Goal: Find contact information: Find contact information

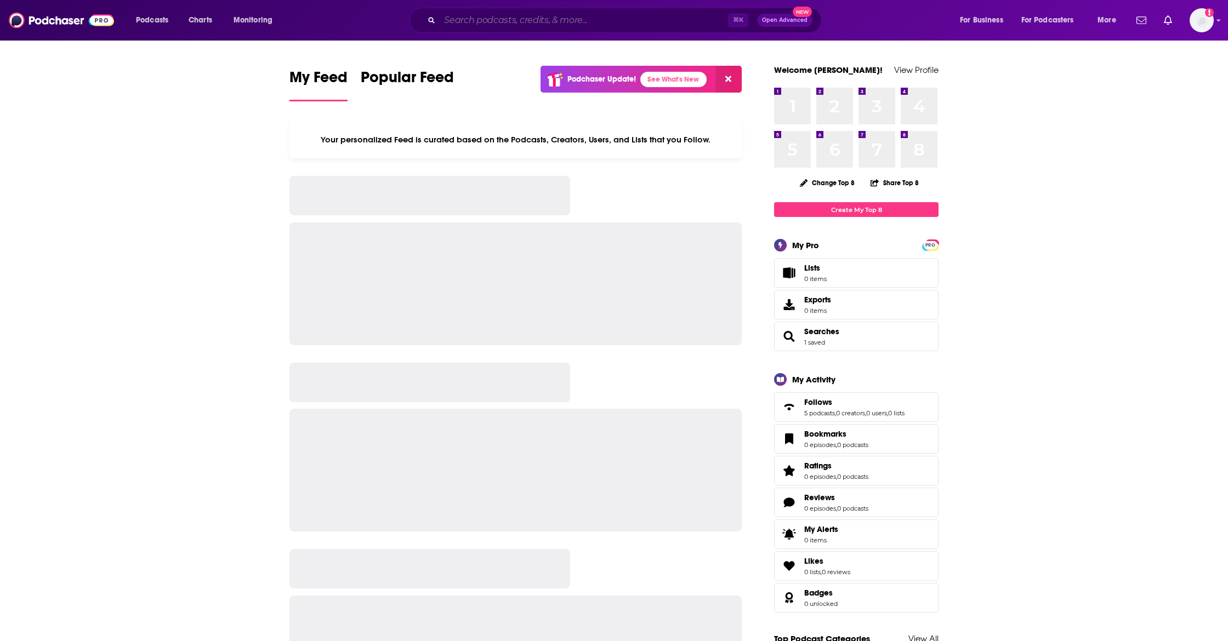
click at [532, 18] on input "Search podcasts, credits, & more..." at bounding box center [584, 21] width 288 height 18
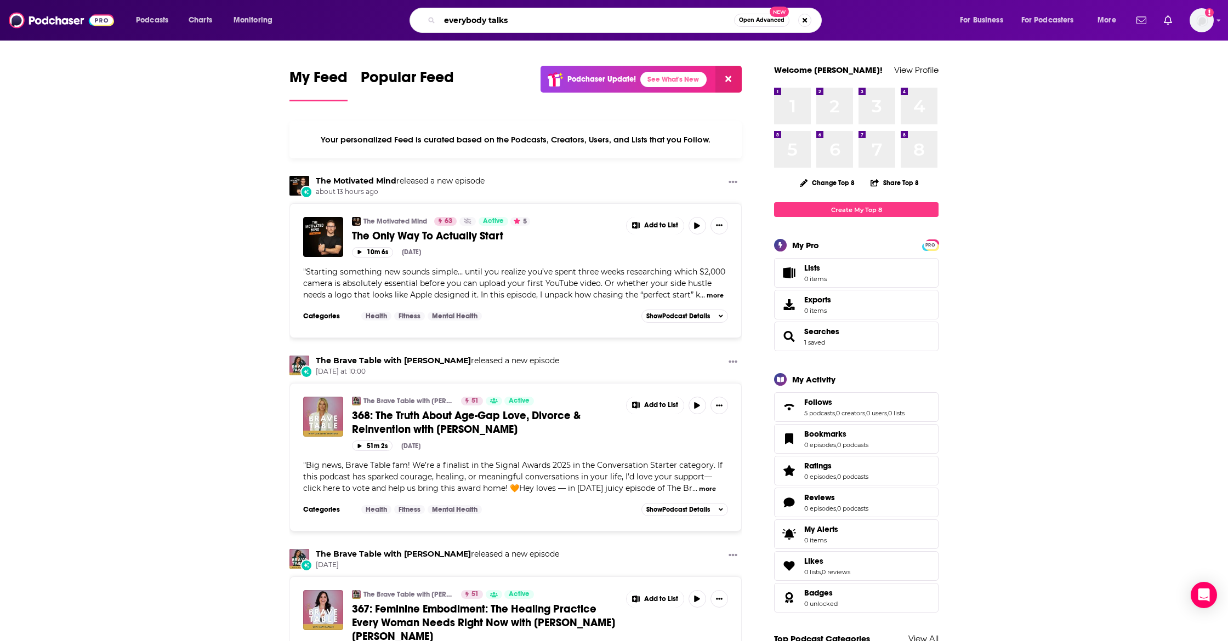
type input "everybody talks"
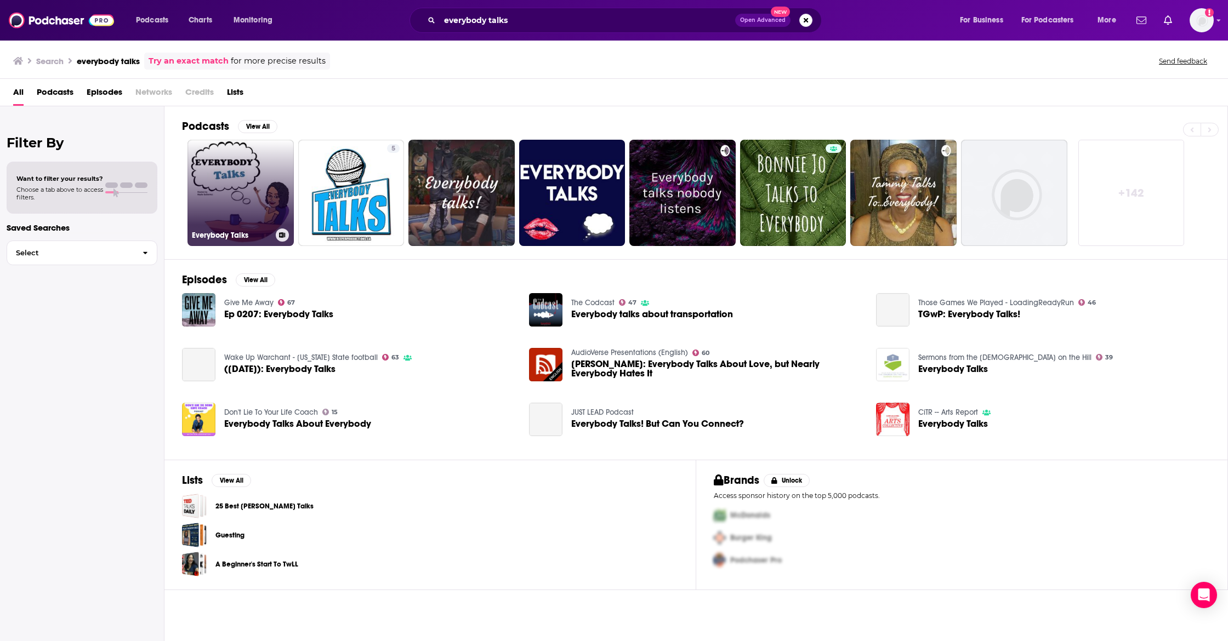
click at [243, 194] on link "Everybody Talks" at bounding box center [240, 193] width 106 height 106
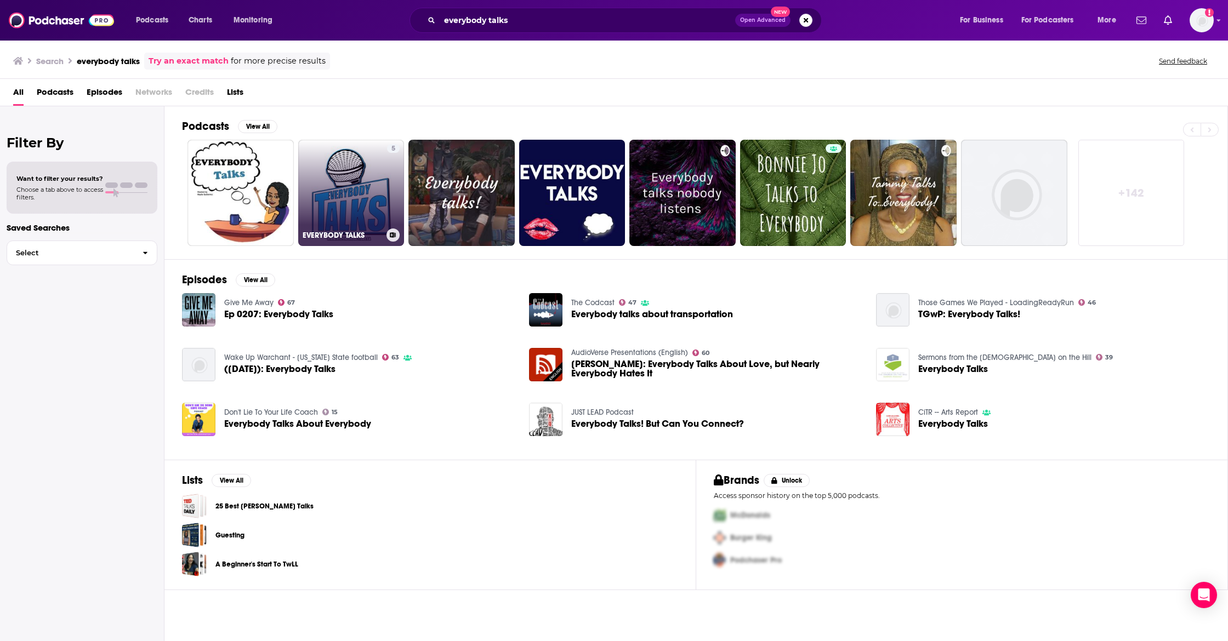
click at [349, 187] on link "5 EVERYBODY TALKS" at bounding box center [351, 193] width 106 height 106
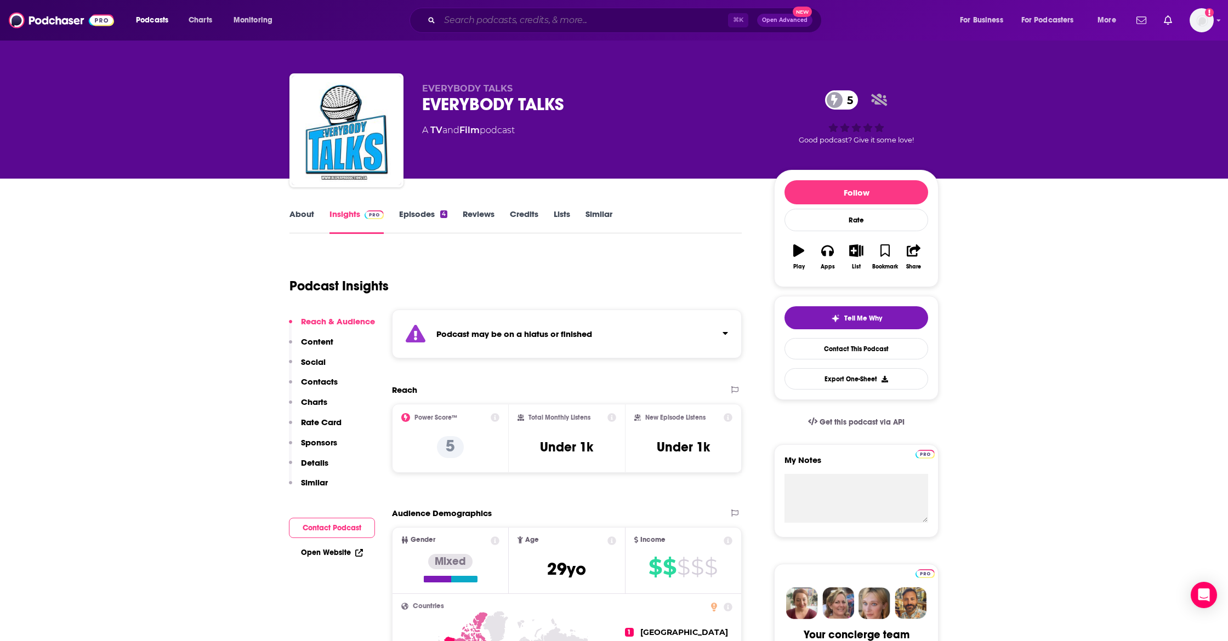
click at [545, 16] on input "Search podcasts, credits, & more..." at bounding box center [584, 21] width 288 height 18
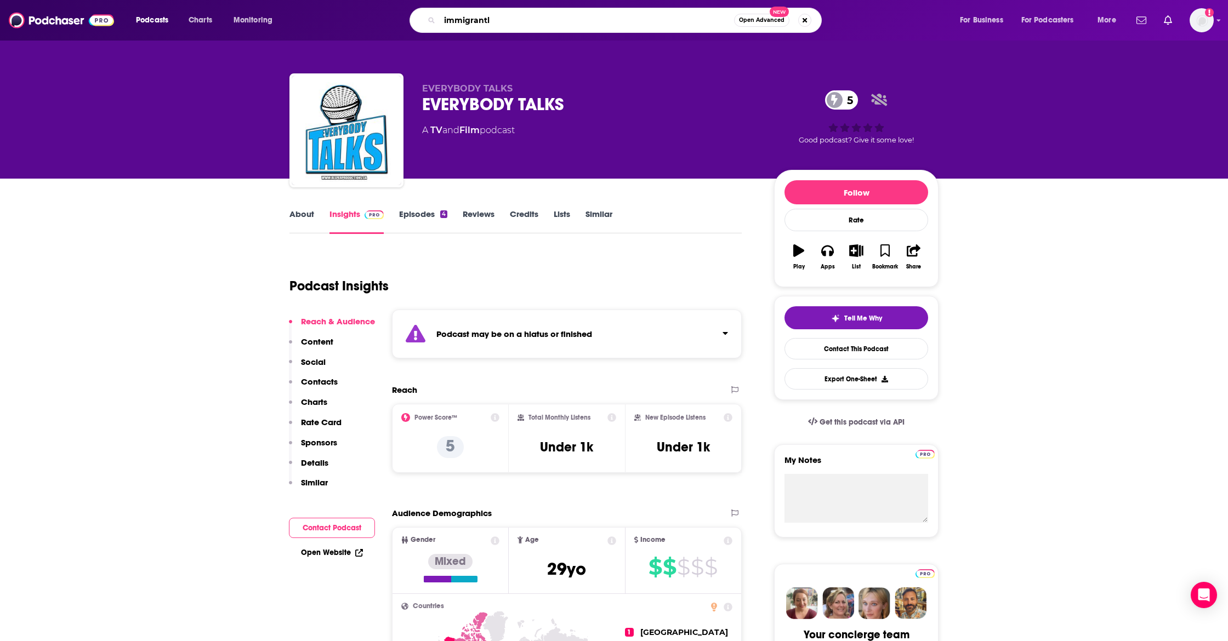
type input "immigrantly"
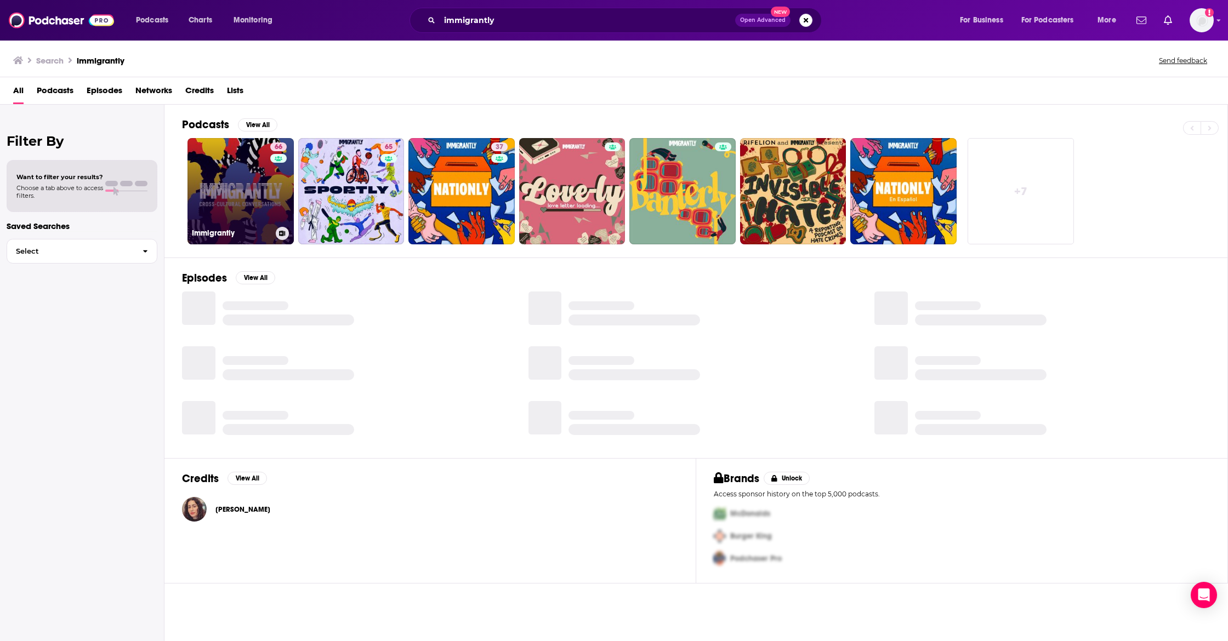
click at [244, 179] on link "66 Immigrantly" at bounding box center [240, 191] width 106 height 106
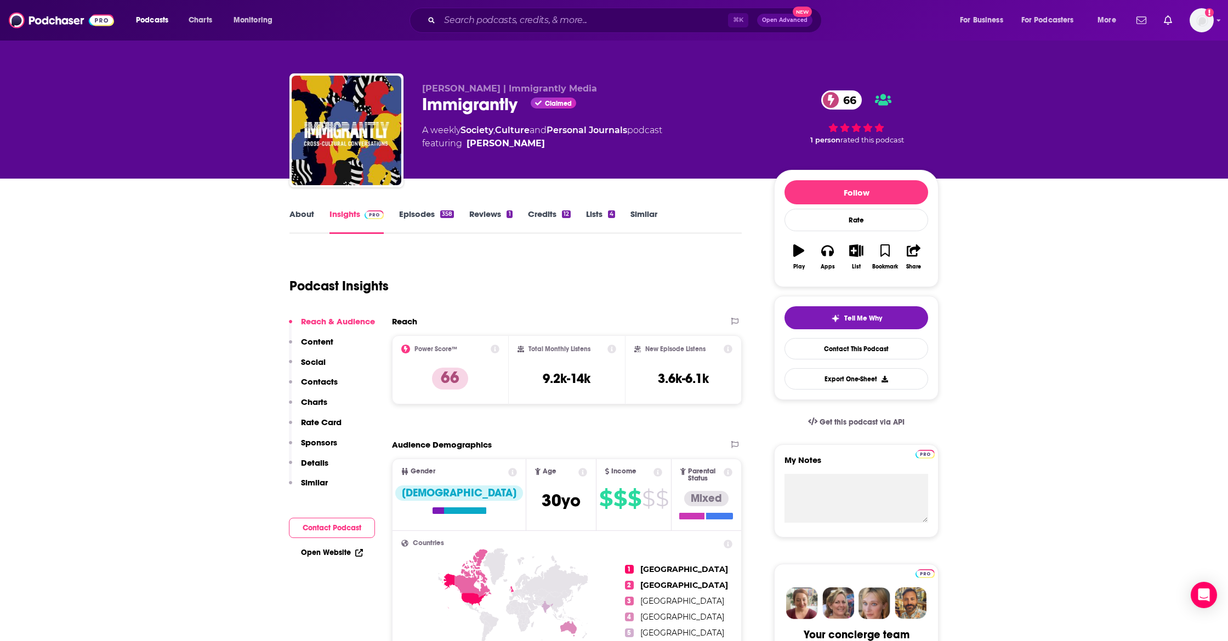
click at [312, 384] on p "Contacts" at bounding box center [319, 382] width 37 height 10
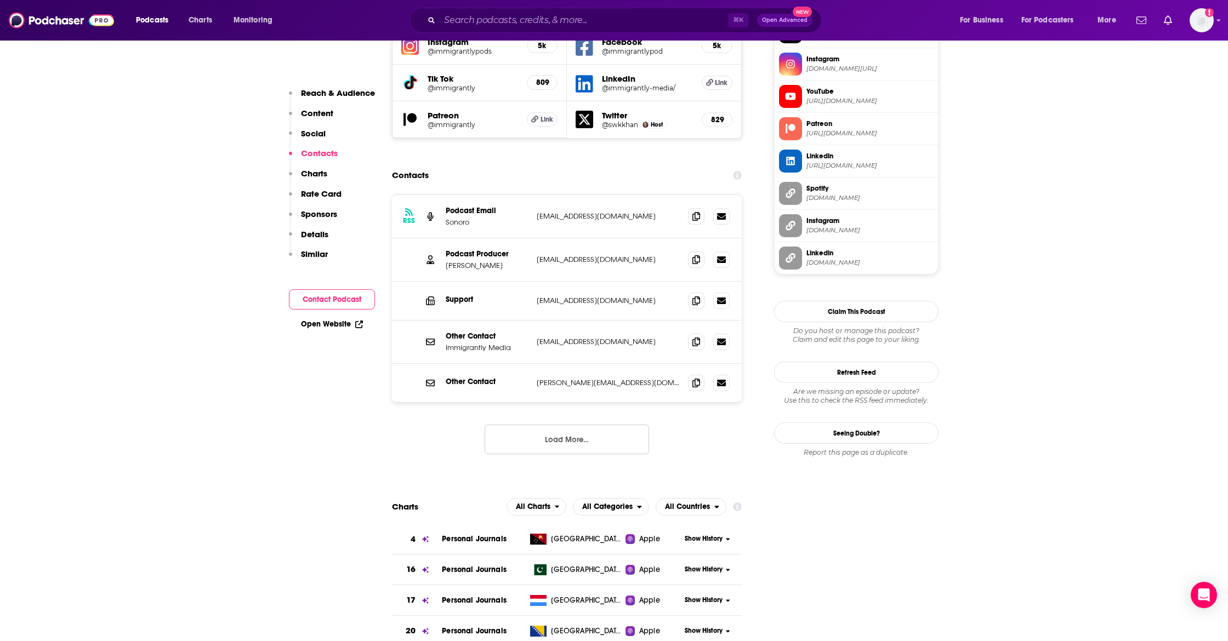
scroll to position [1046, 0]
click at [693, 210] on icon at bounding box center [696, 214] width 8 height 9
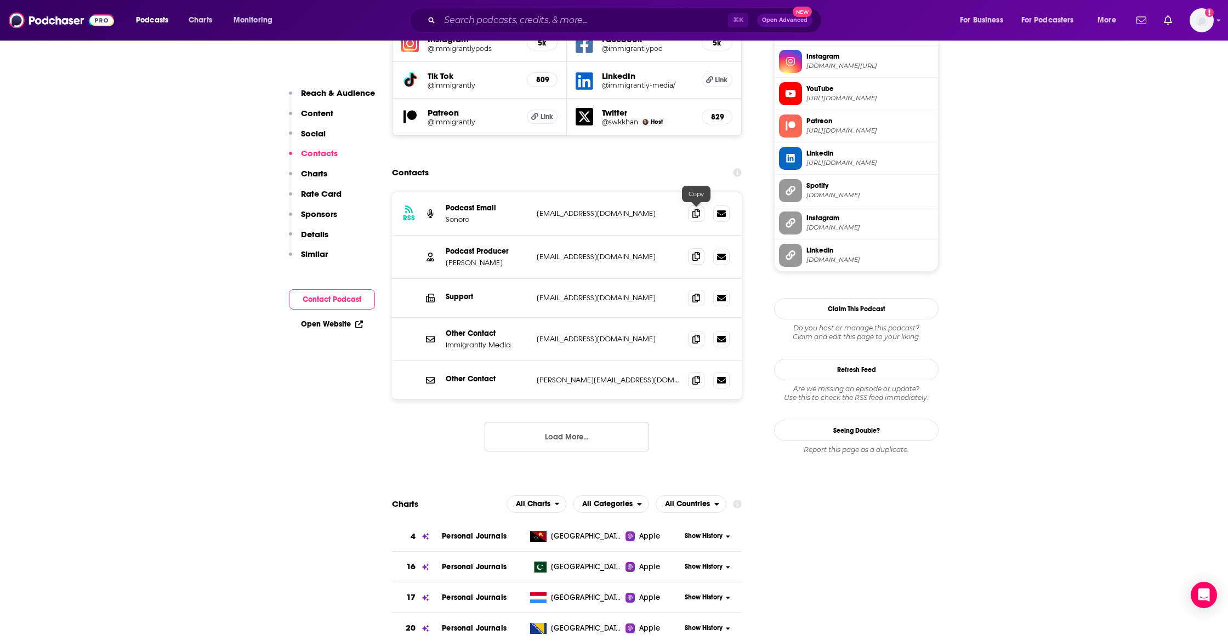
click at [698, 252] on icon at bounding box center [696, 256] width 8 height 9
click at [695, 331] on span at bounding box center [696, 339] width 16 height 16
click at [691, 372] on span at bounding box center [696, 380] width 16 height 16
click at [696, 376] on icon at bounding box center [696, 380] width 8 height 9
click at [567, 25] on input "Search podcasts, credits, & more..." at bounding box center [584, 21] width 288 height 18
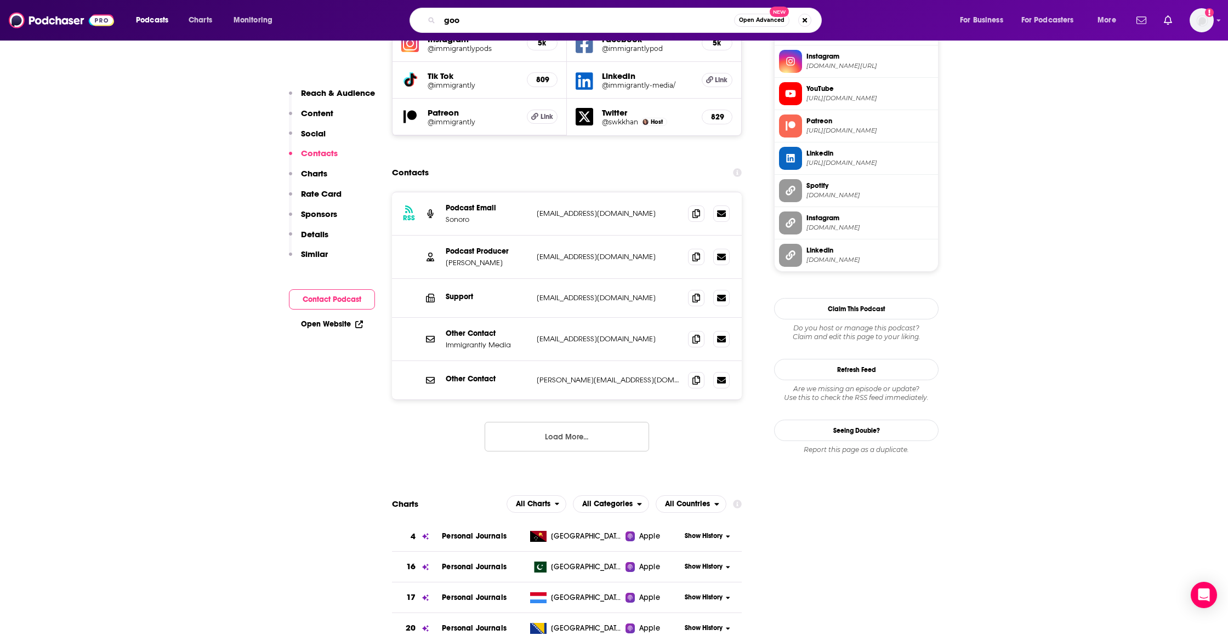
type input "goop"
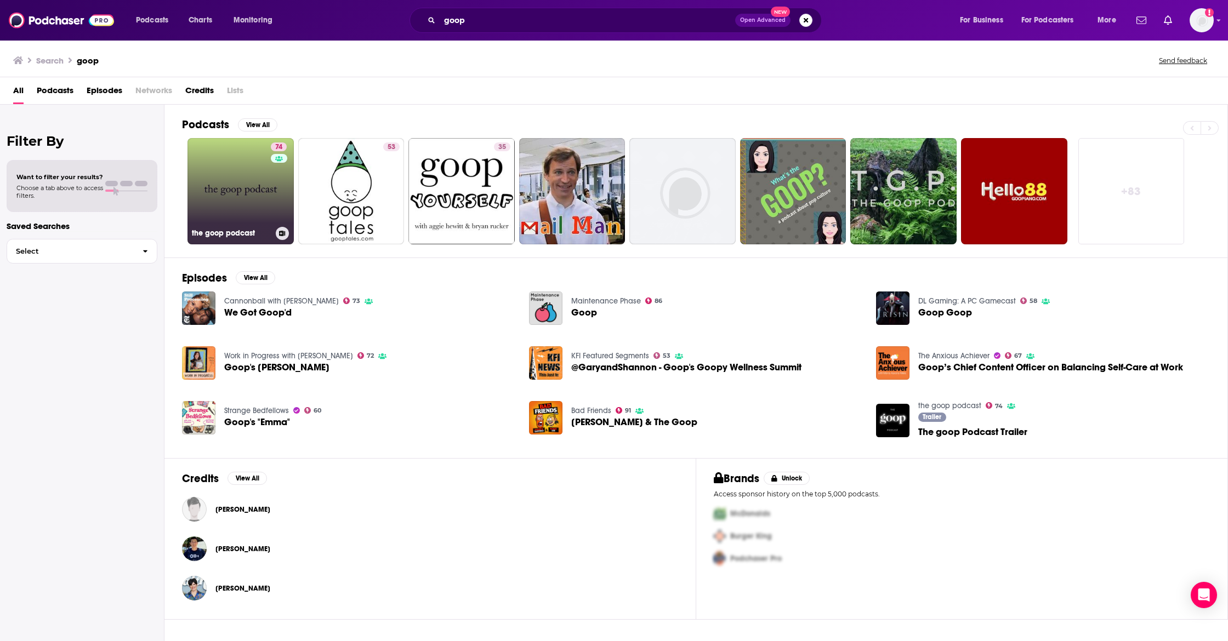
click at [234, 202] on link "74 the goop podcast" at bounding box center [240, 191] width 106 height 106
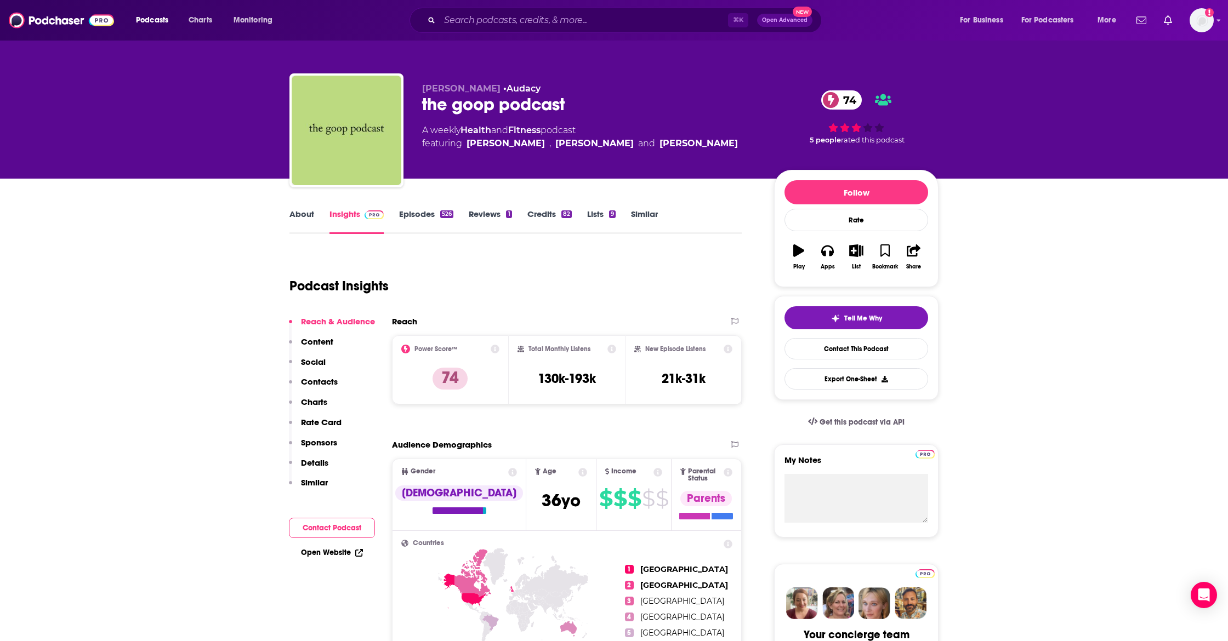
click at [316, 389] on button "Contacts" at bounding box center [313, 387] width 49 height 20
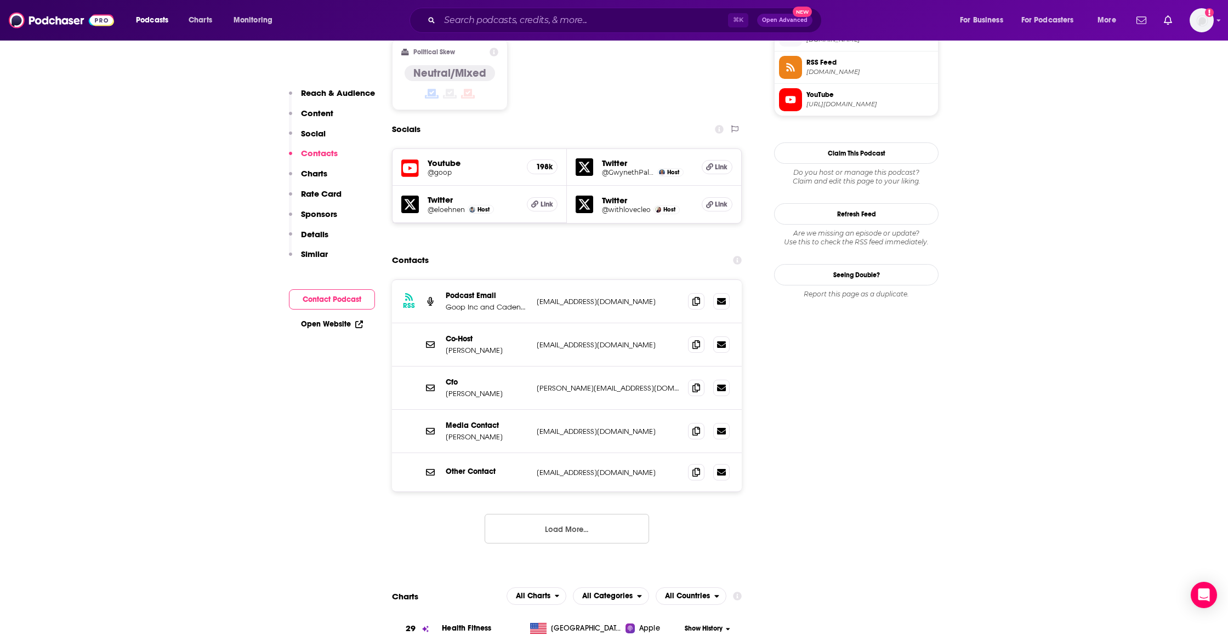
scroll to position [954, 0]
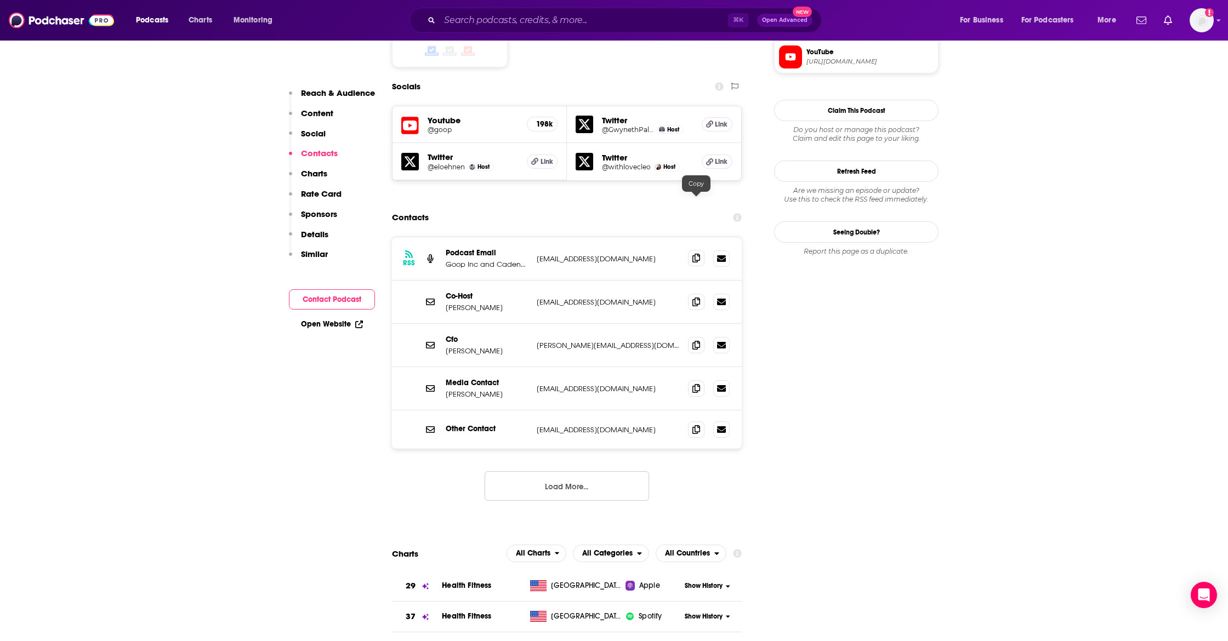
click at [701, 250] on span at bounding box center [696, 258] width 16 height 16
click at [693, 297] on icon at bounding box center [696, 301] width 8 height 9
click at [701, 337] on span at bounding box center [696, 345] width 16 height 16
click at [698, 384] on icon at bounding box center [696, 388] width 8 height 9
click at [697, 425] on icon at bounding box center [696, 429] width 8 height 9
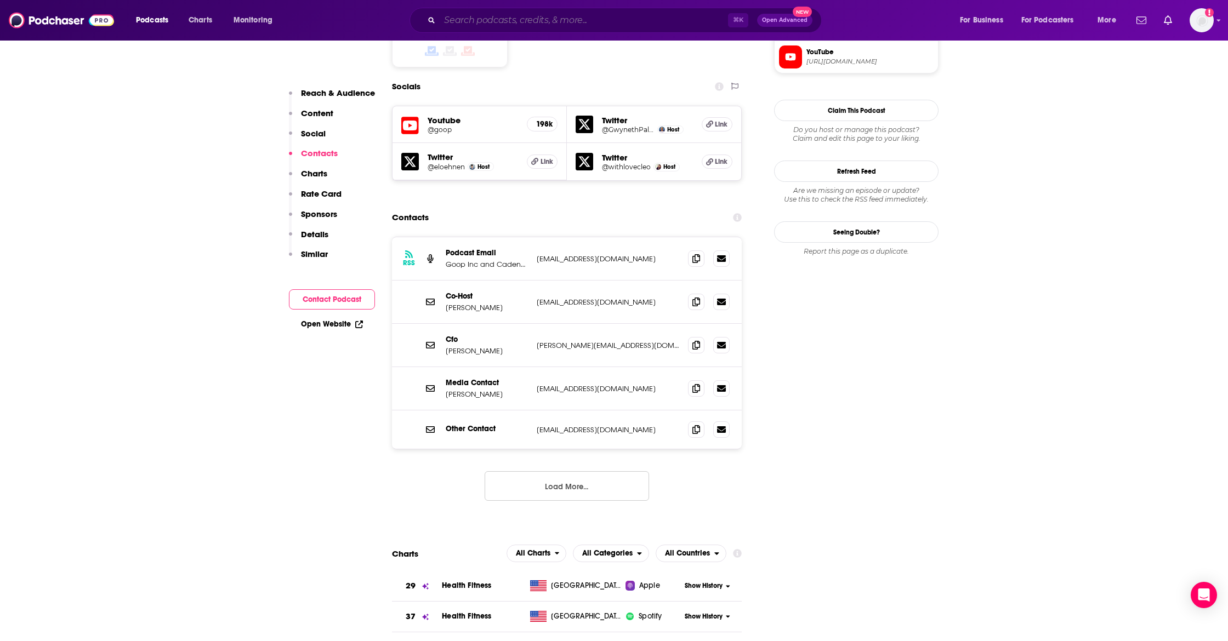
click at [480, 16] on input "Search podcasts, credits, & more..." at bounding box center [584, 21] width 288 height 18
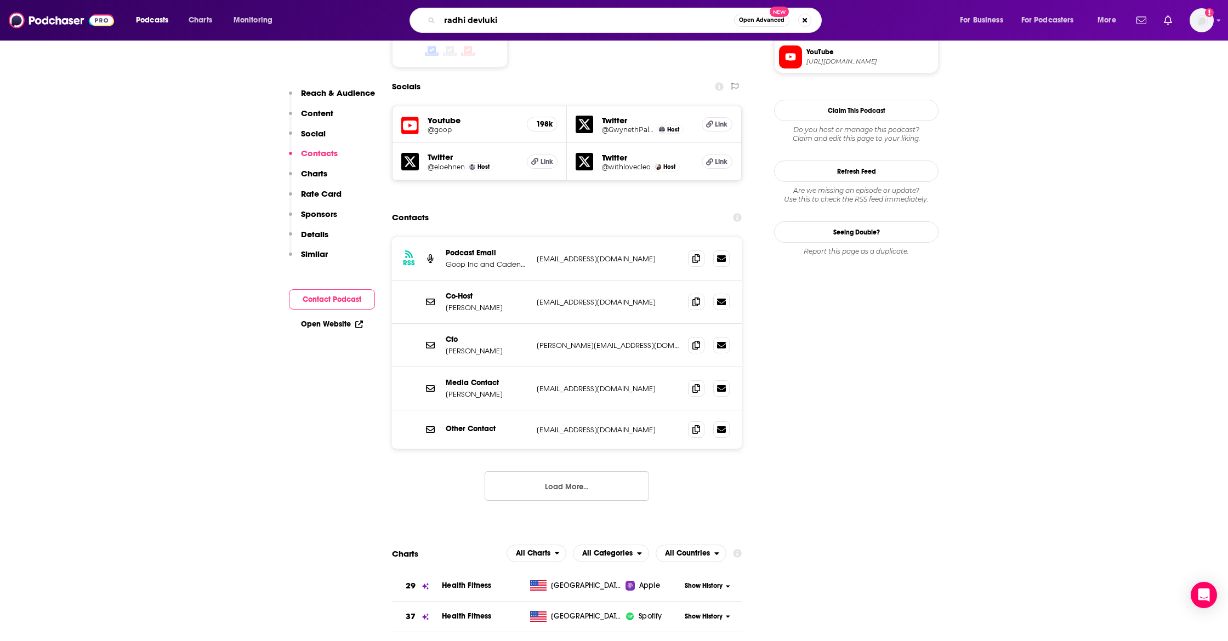
type input "radhi devlukia"
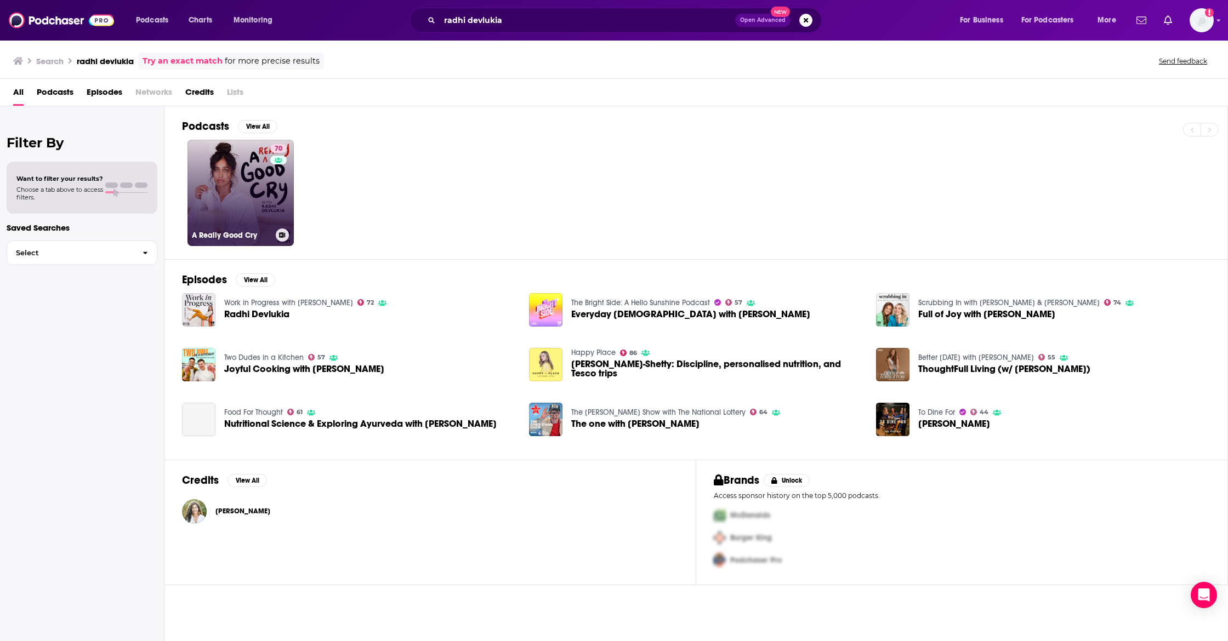
click at [224, 191] on link "70 A Really Good Cry" at bounding box center [240, 193] width 106 height 106
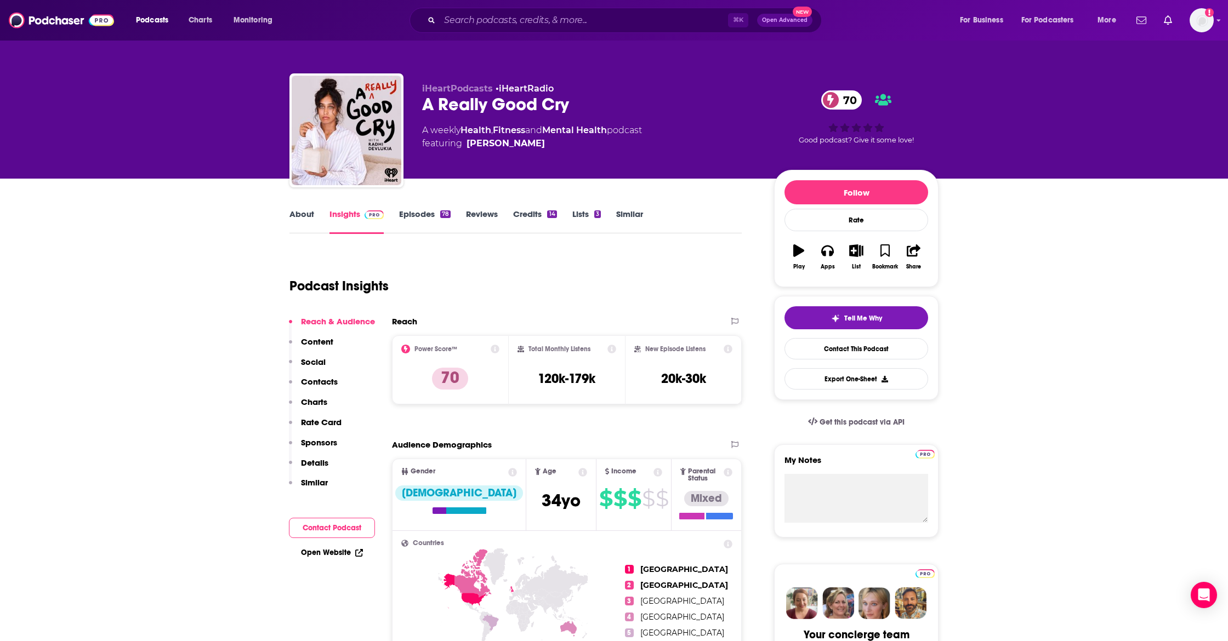
click at [317, 379] on p "Contacts" at bounding box center [319, 382] width 37 height 10
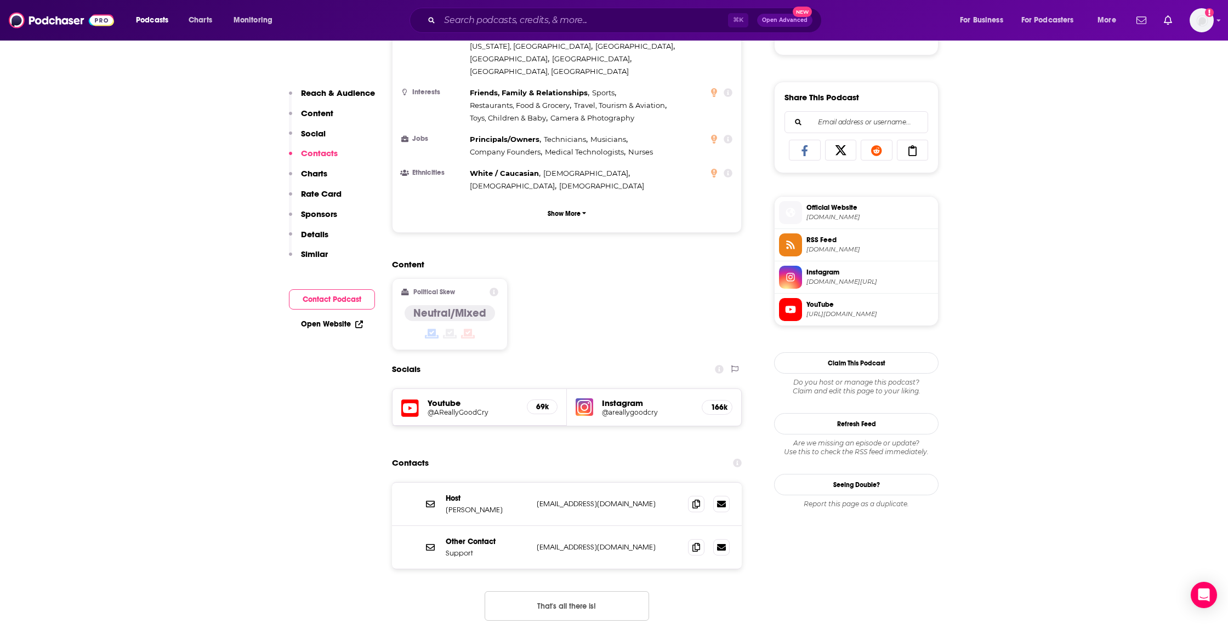
scroll to position [903, 0]
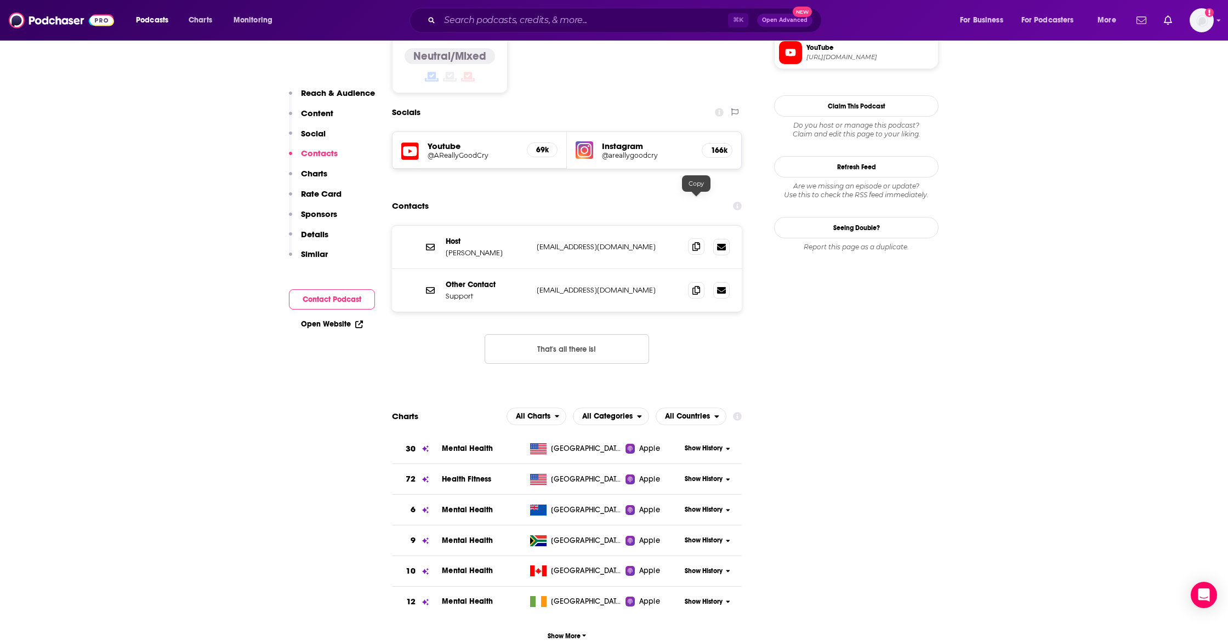
click at [698, 242] on icon at bounding box center [696, 246] width 8 height 9
click at [695, 286] on icon at bounding box center [696, 290] width 8 height 9
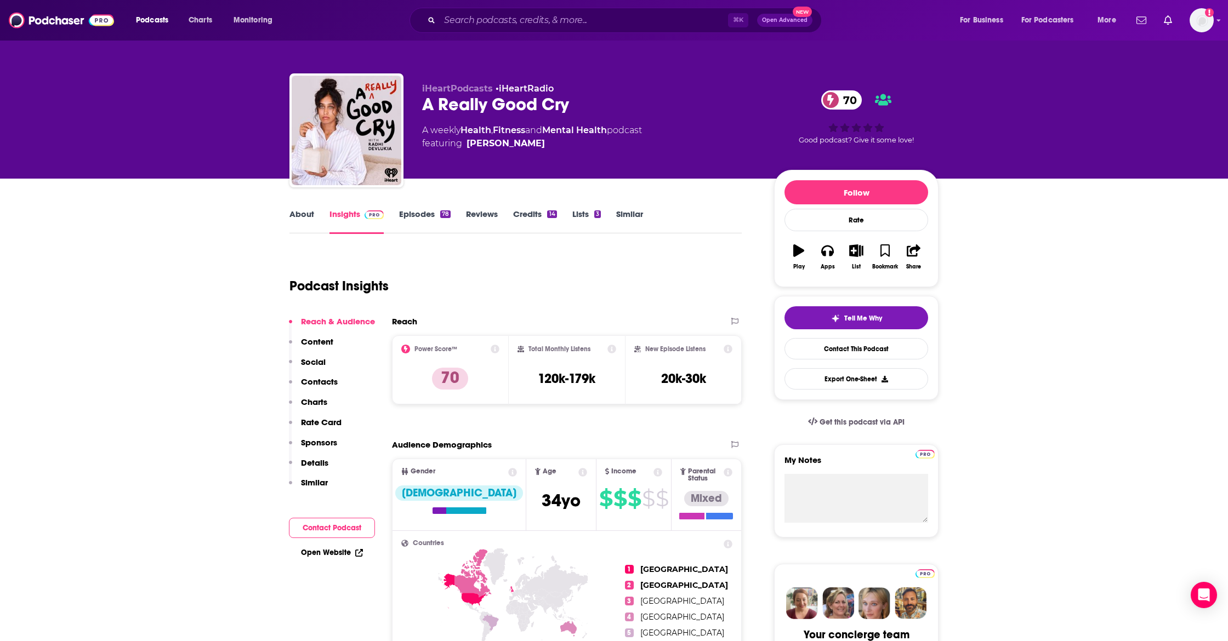
scroll to position [0, 0]
click at [490, 15] on input "Search podcasts, credits, & more..." at bounding box center [584, 21] width 288 height 18
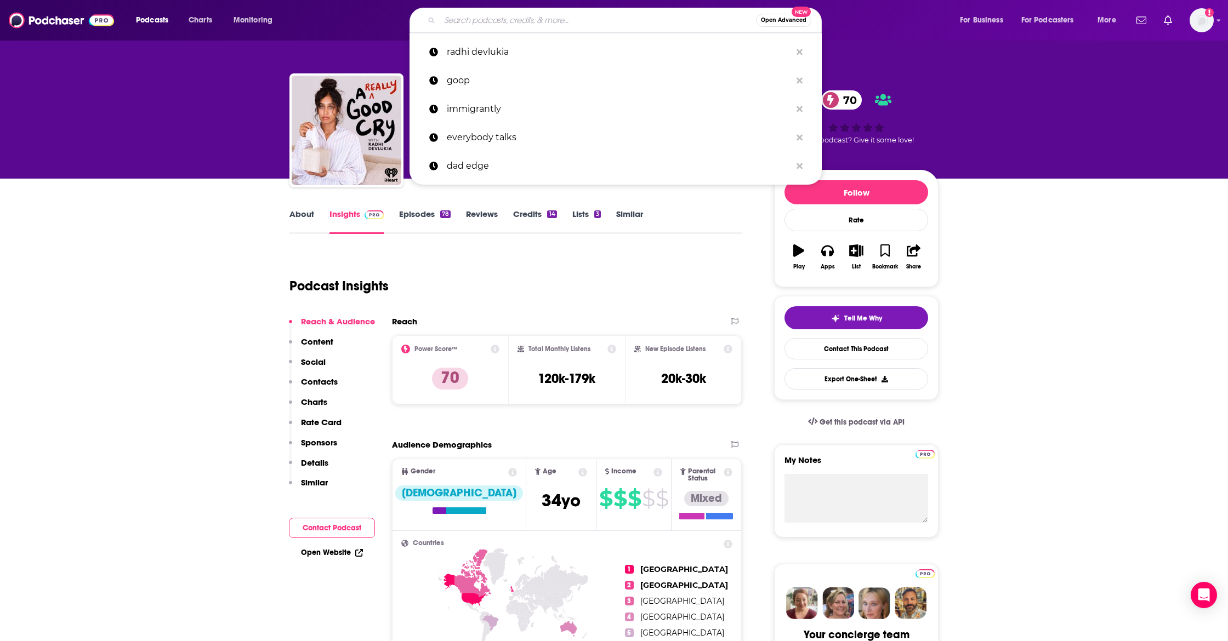
paste input "Wake Up With [PERSON_NAME]"
type input "Wake Up With [PERSON_NAME]"
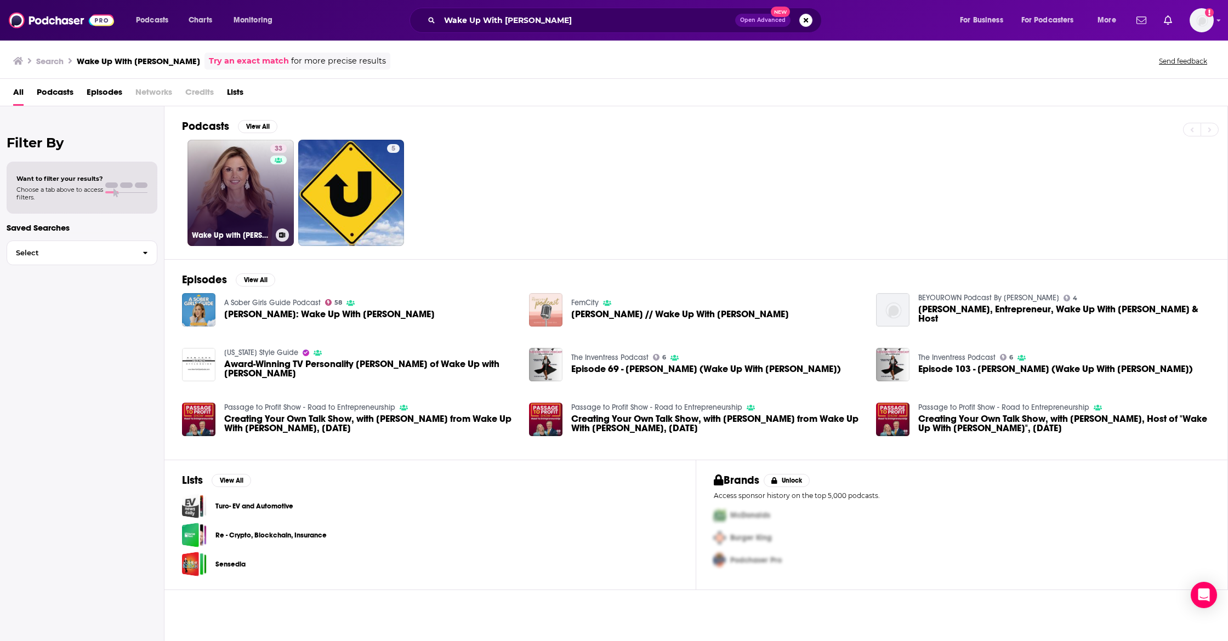
click at [224, 179] on link "33 Wake Up with [PERSON_NAME]" at bounding box center [240, 193] width 106 height 106
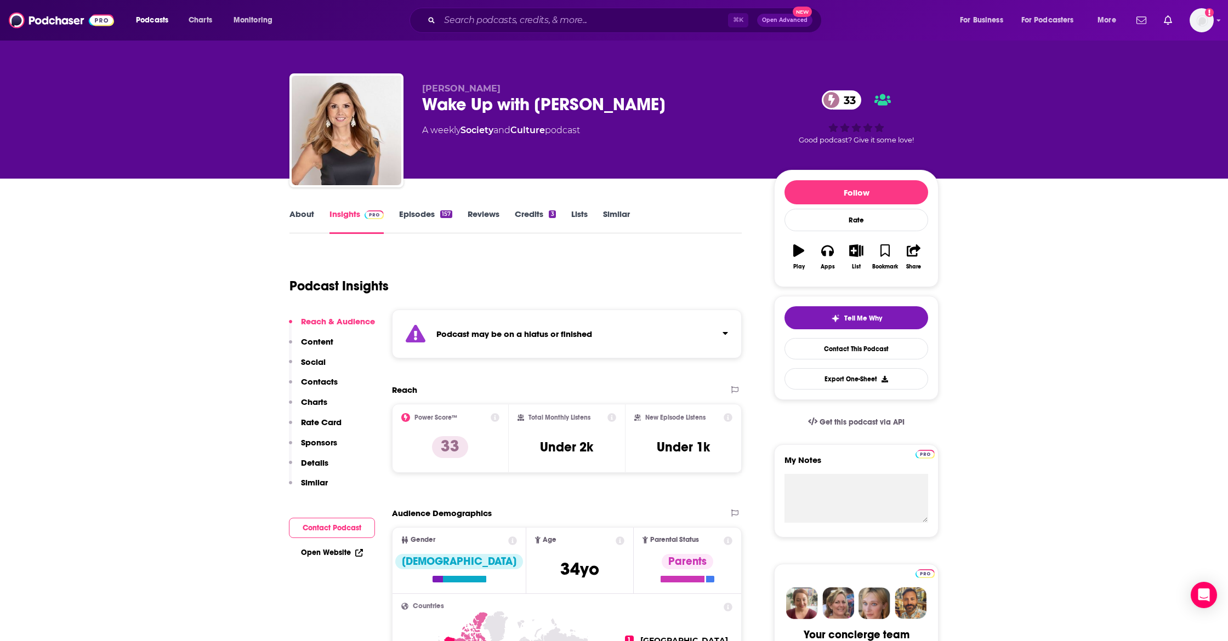
click at [320, 376] on button "Social" at bounding box center [307, 367] width 37 height 20
click at [326, 381] on p "Contacts" at bounding box center [319, 382] width 37 height 10
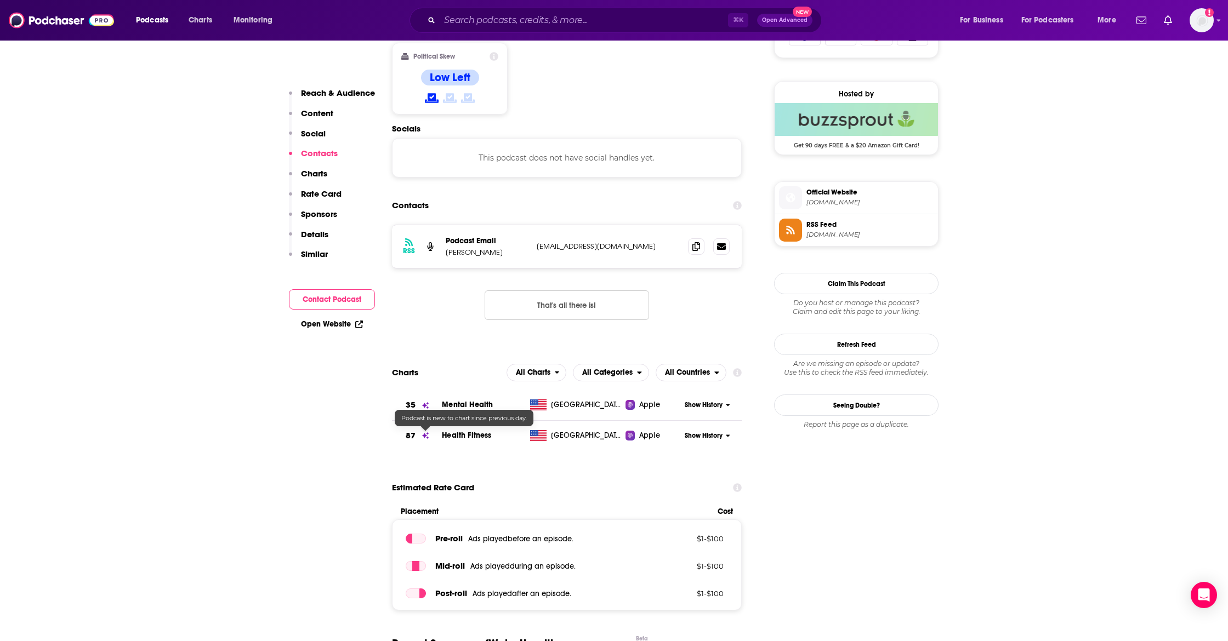
scroll to position [804, 0]
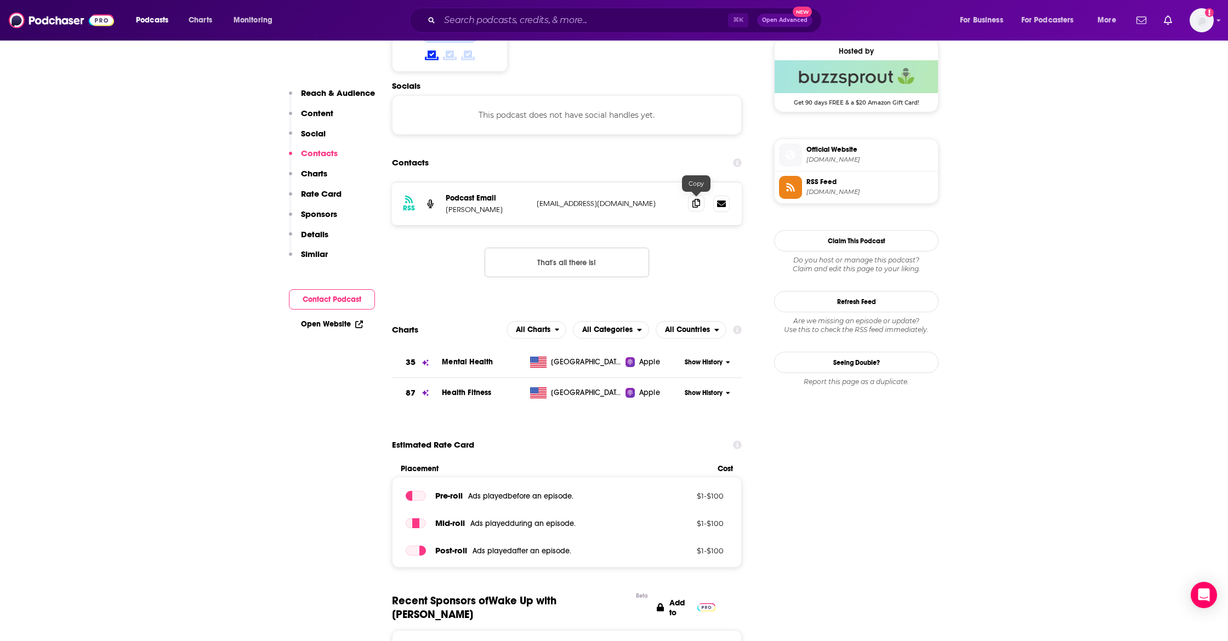
click at [698, 204] on icon at bounding box center [696, 203] width 8 height 9
click at [466, 21] on input "Search podcasts, credits, & more..." at bounding box center [584, 21] width 288 height 18
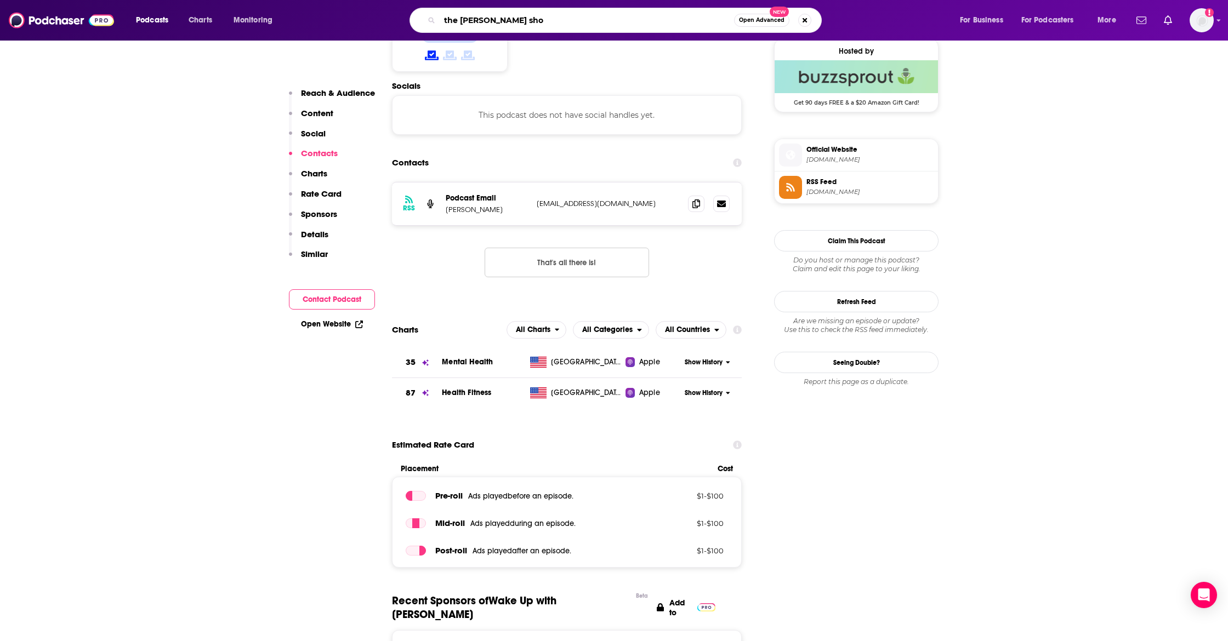
type input "the [PERSON_NAME] show"
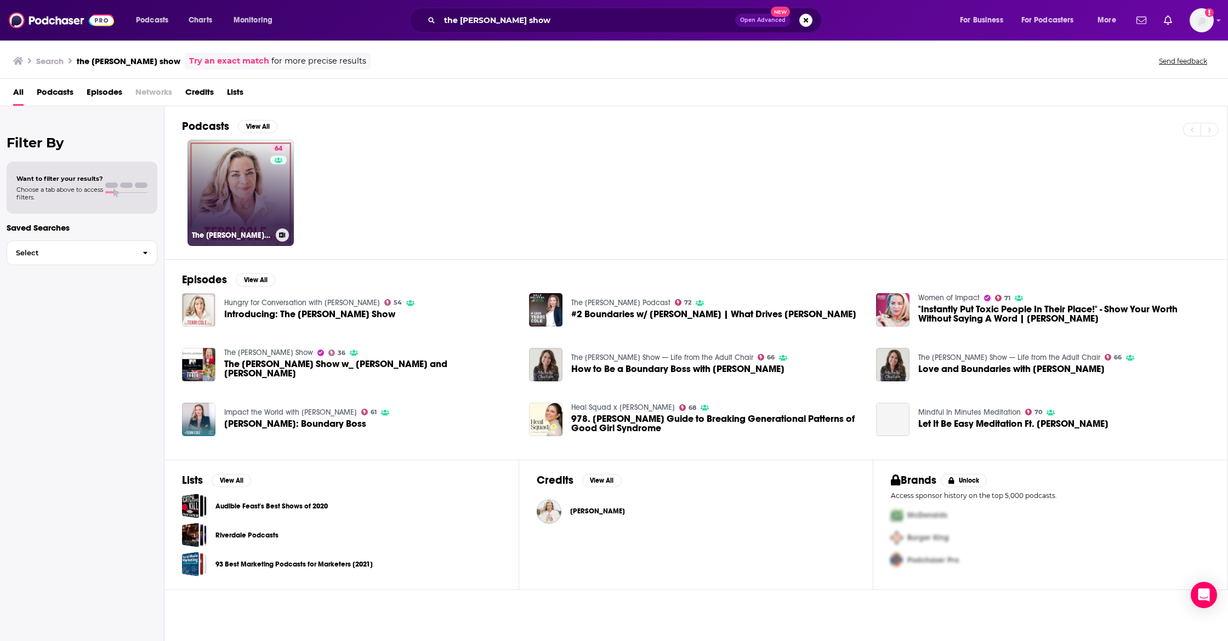
click at [225, 213] on link "64 The [PERSON_NAME] Show" at bounding box center [240, 193] width 106 height 106
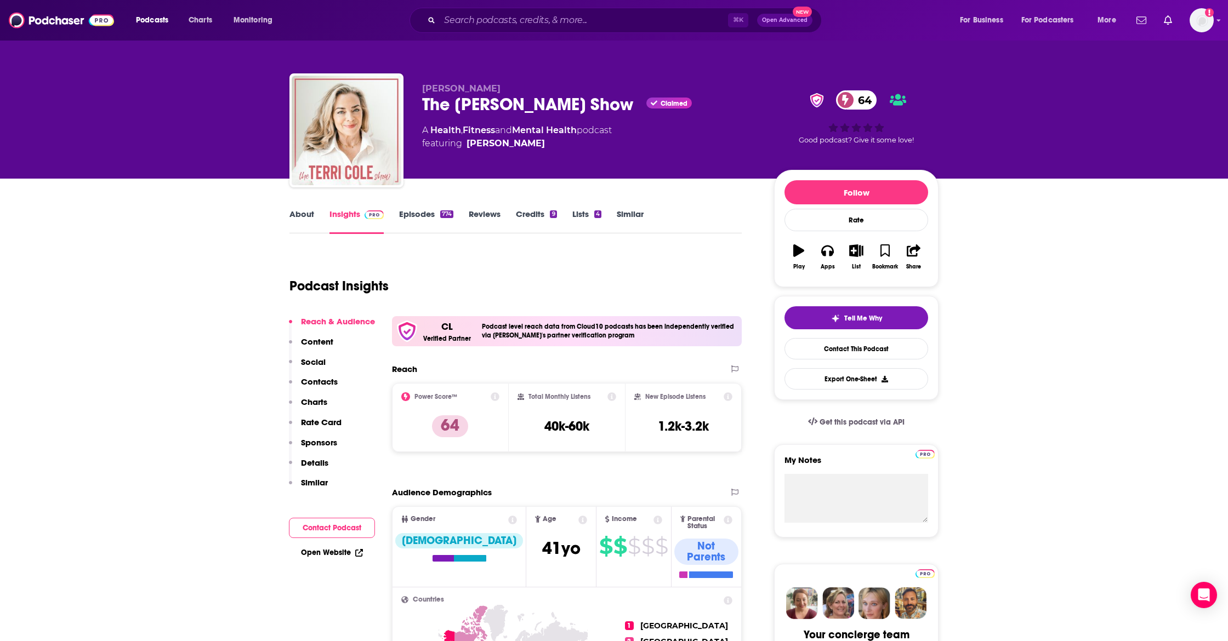
click at [315, 379] on p "Contacts" at bounding box center [319, 382] width 37 height 10
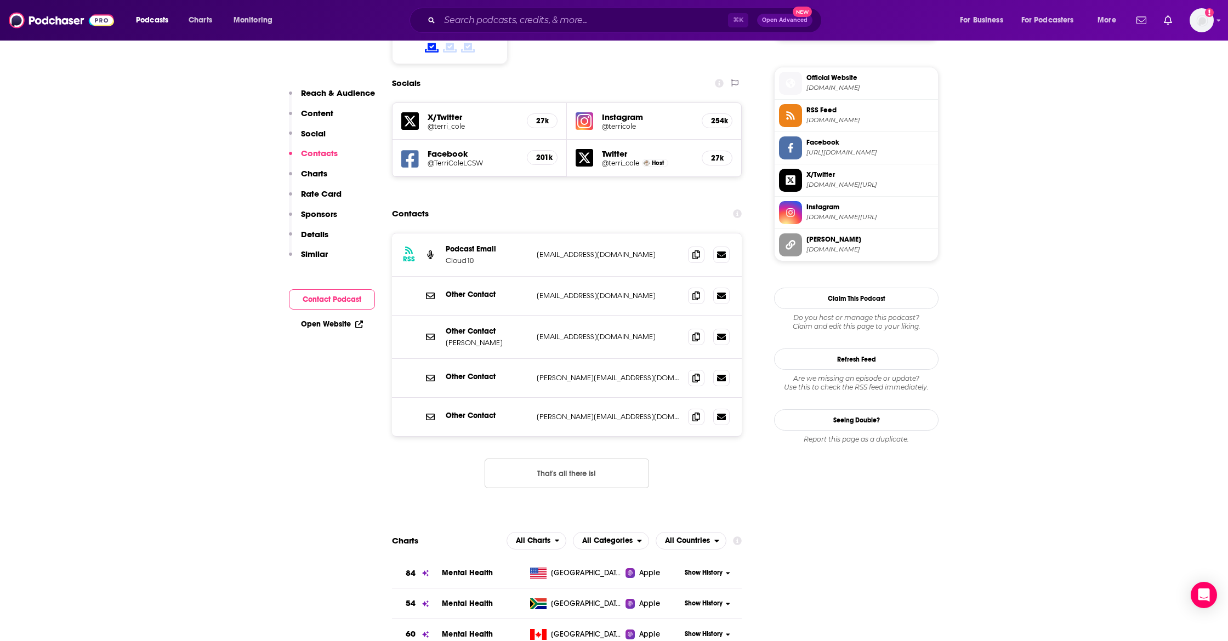
scroll to position [964, 0]
click at [696, 373] on icon at bounding box center [696, 377] width 8 height 9
click at [695, 408] on span at bounding box center [696, 416] width 16 height 16
click at [697, 291] on icon at bounding box center [696, 295] width 8 height 9
